Goal: Information Seeking & Learning: Learn about a topic

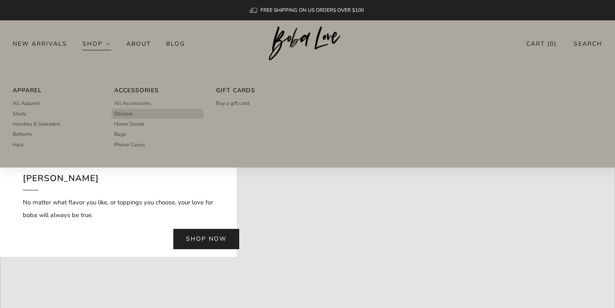
click at [129, 111] on span "Stickers" at bounding box center [123, 114] width 19 height 8
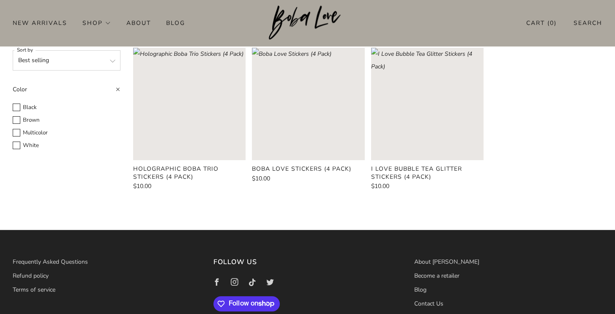
scroll to position [38, 0]
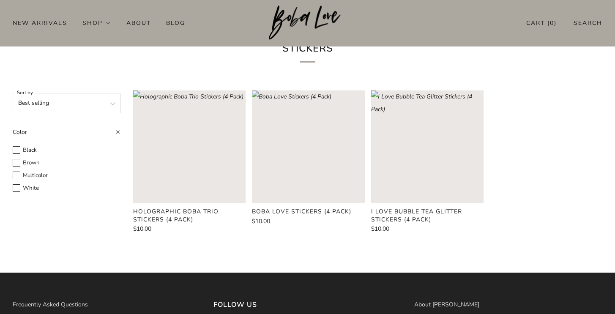
click at [303, 152] on rect "Loading image: Boba Love Stickers (4 Pack)" at bounding box center [308, 146] width 112 height 112
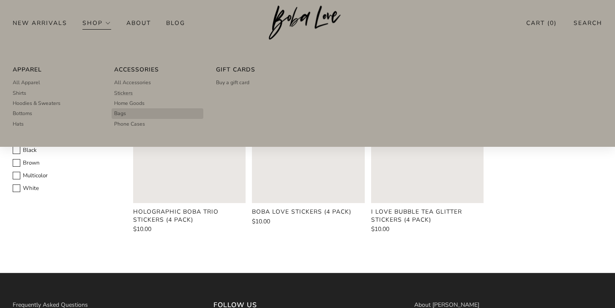
click at [130, 114] on link "Bags" at bounding box center [157, 113] width 86 height 10
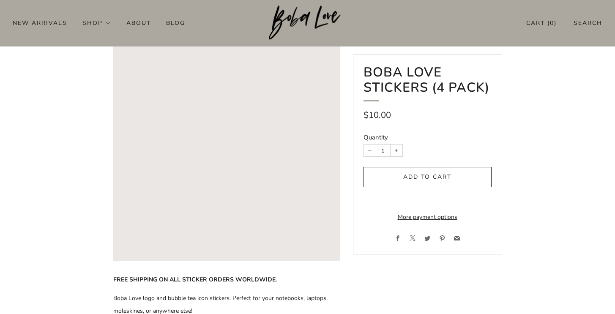
scroll to position [156, 0]
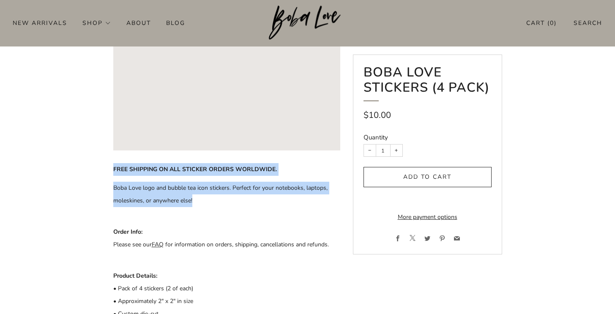
drag, startPoint x: 120, startPoint y: 167, endPoint x: 218, endPoint y: 206, distance: 105.1
click at [218, 206] on div "FREE SHIPPING ON ALL STICKER ORDERS WORLDWIDE. Boba Love logo and bubble tea ic…" at bounding box center [226, 266] width 227 height 207
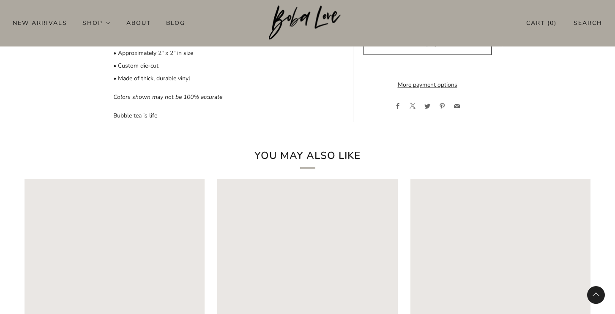
scroll to position [530, 0]
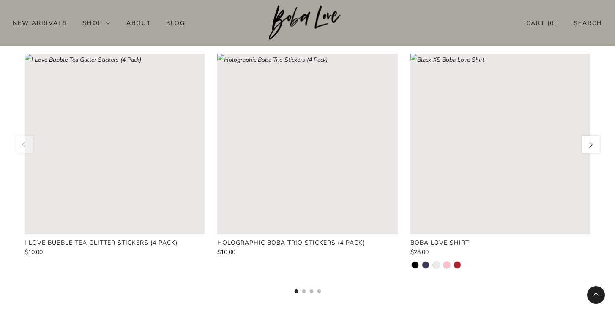
click at [303, 146] on rect "Loading image: Holographic Boba Trio Stickers (4 Pack)" at bounding box center [307, 144] width 180 height 180
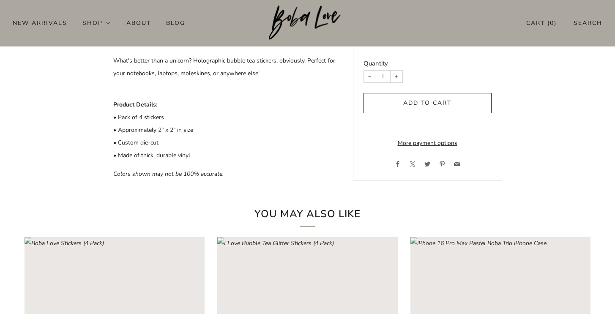
scroll to position [295, 0]
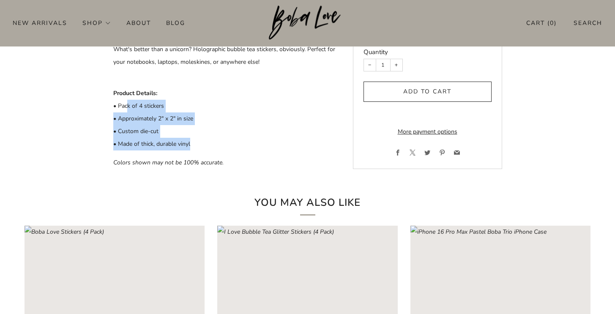
drag, startPoint x: 126, startPoint y: 105, endPoint x: 214, endPoint y: 153, distance: 100.2
click at [214, 153] on div "FREE SHIPPING ON ALL STICKER ORDERS WORLDWIDE What's better than a unicorn? Hol…" at bounding box center [226, 97] width 227 height 145
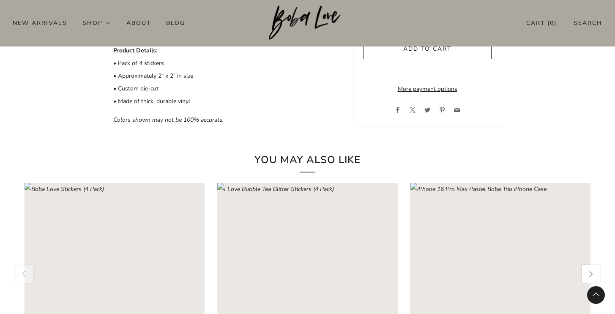
scroll to position [326, 0]
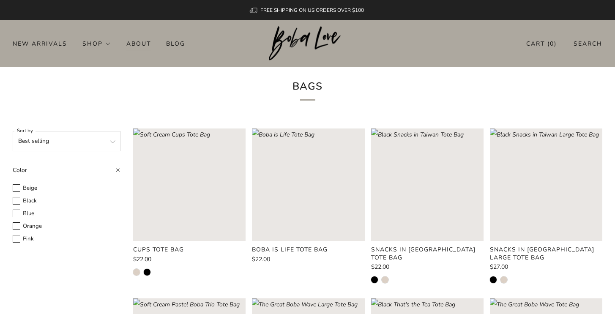
click at [134, 40] on link "About" at bounding box center [138, 44] width 25 height 14
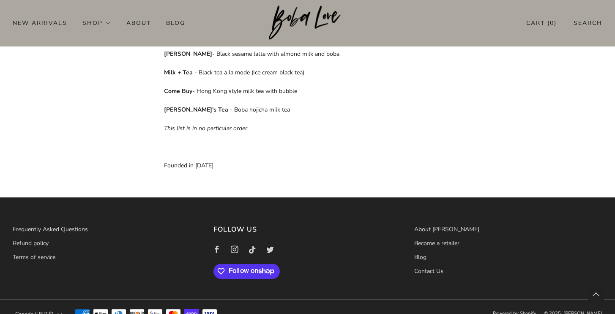
scroll to position [620, 0]
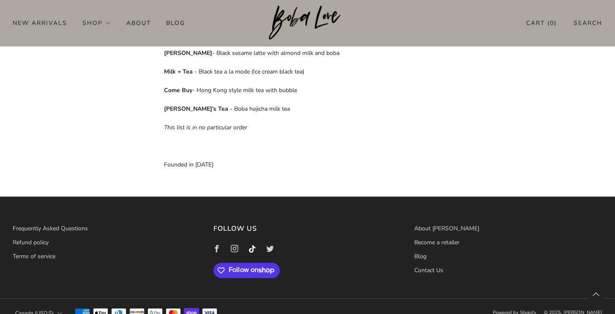
click at [249, 240] on icon at bounding box center [252, 249] width 18 height 18
